Goal: Navigation & Orientation: Find specific page/section

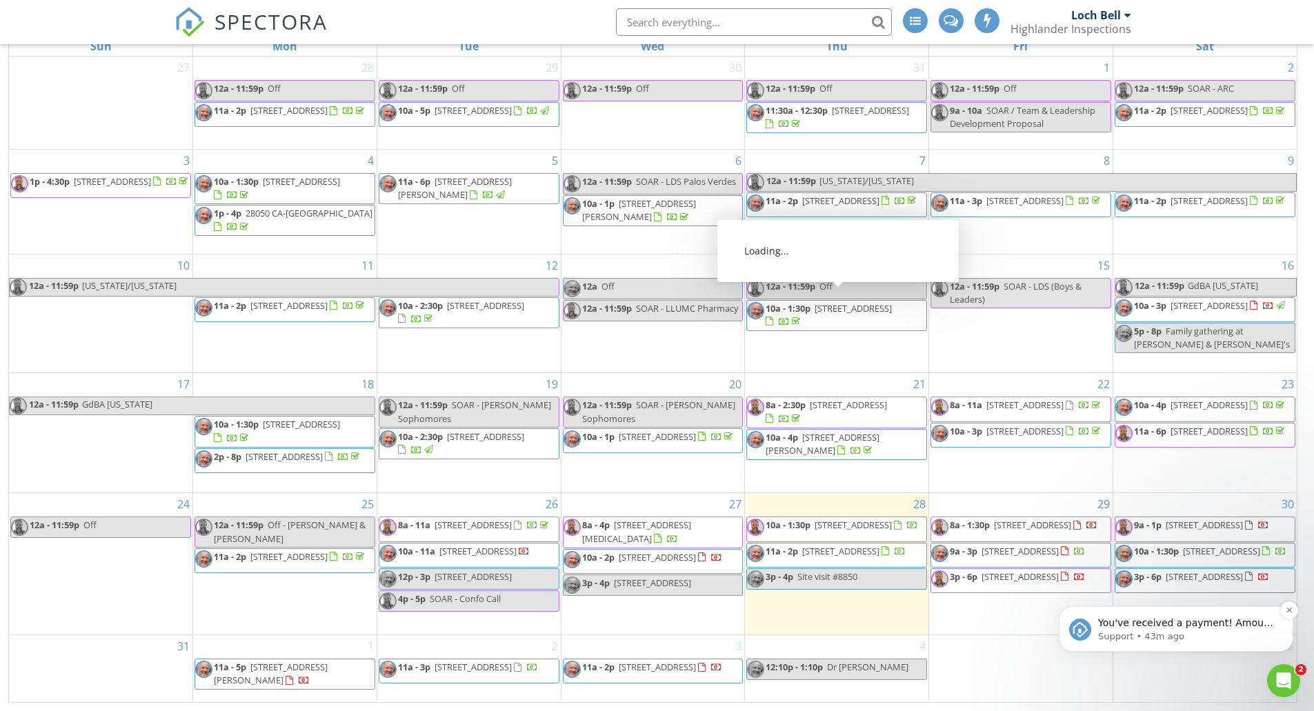
click at [1213, 630] on p "Support • 43m ago" at bounding box center [1187, 636] width 178 height 12
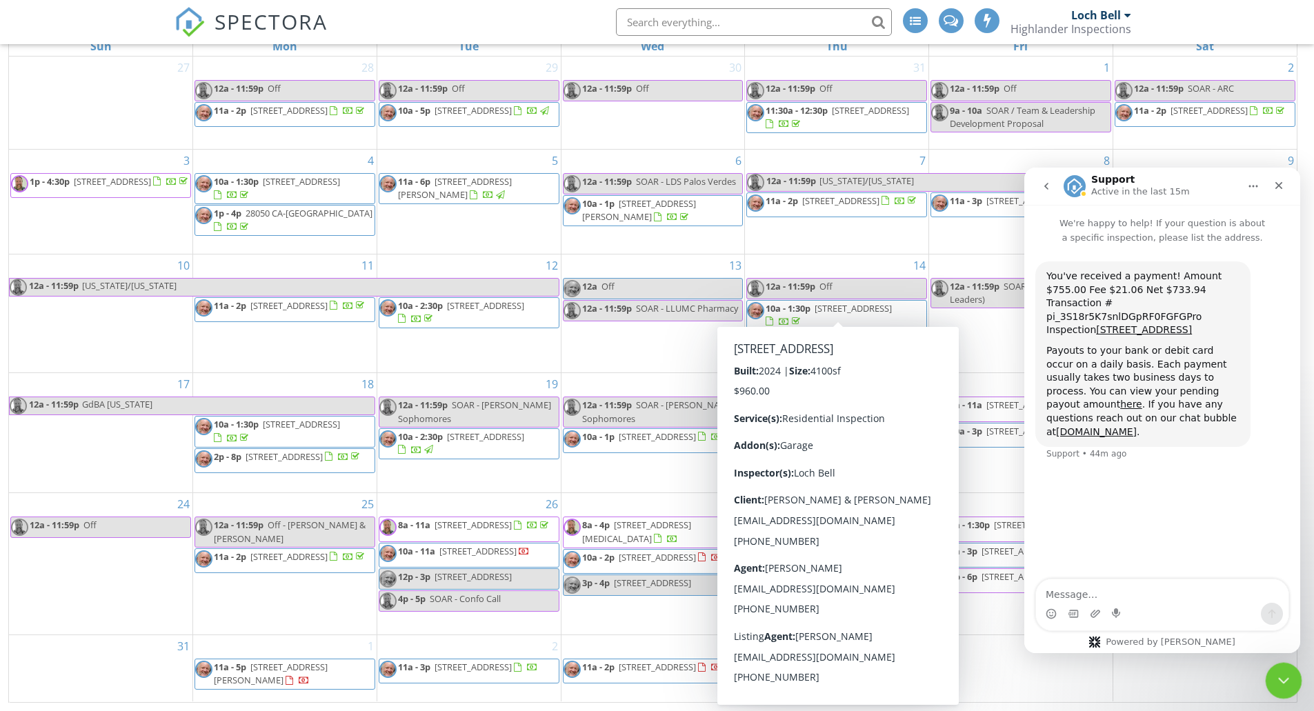
click at [1278, 676] on icon "Close Intercom Messenger" at bounding box center [1281, 678] width 17 height 17
